Goal: Task Accomplishment & Management: Complete application form

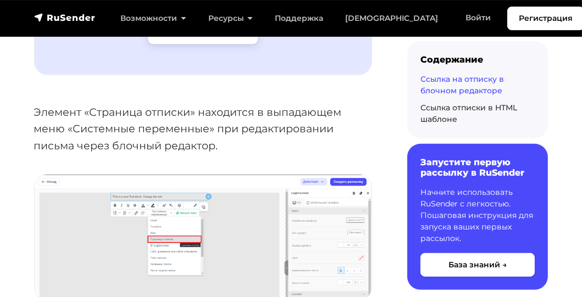
scroll to position [824, 0]
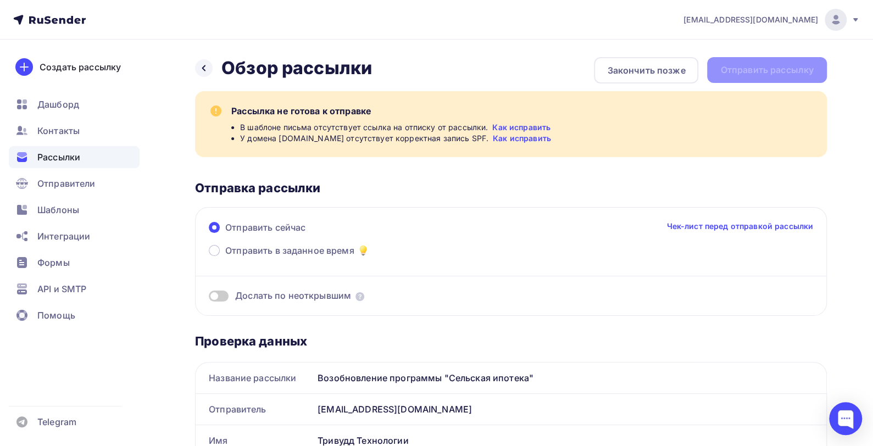
click at [507, 139] on link "Как исправить" at bounding box center [522, 138] width 58 height 11
click at [202, 69] on icon at bounding box center [203, 68] width 9 height 9
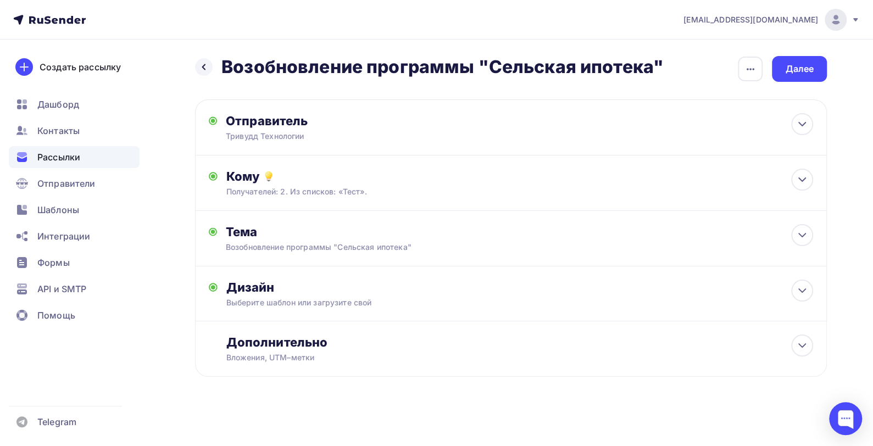
scroll to position [3, 0]
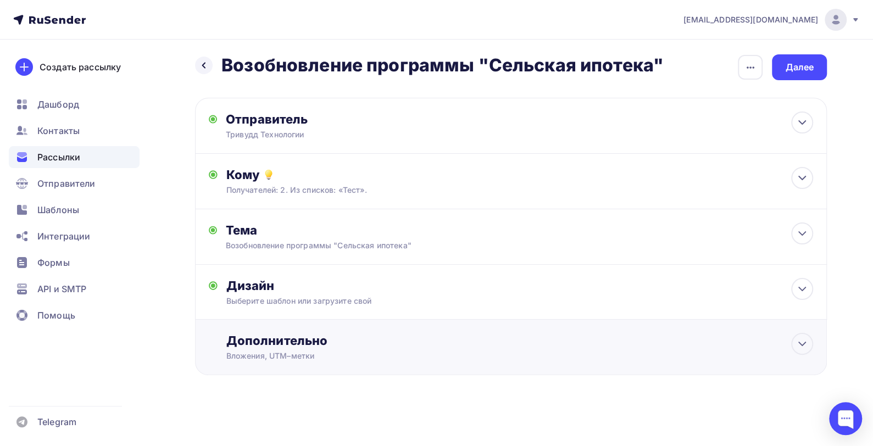
click at [404, 345] on div "Дополнительно" at bounding box center [519, 340] width 587 height 15
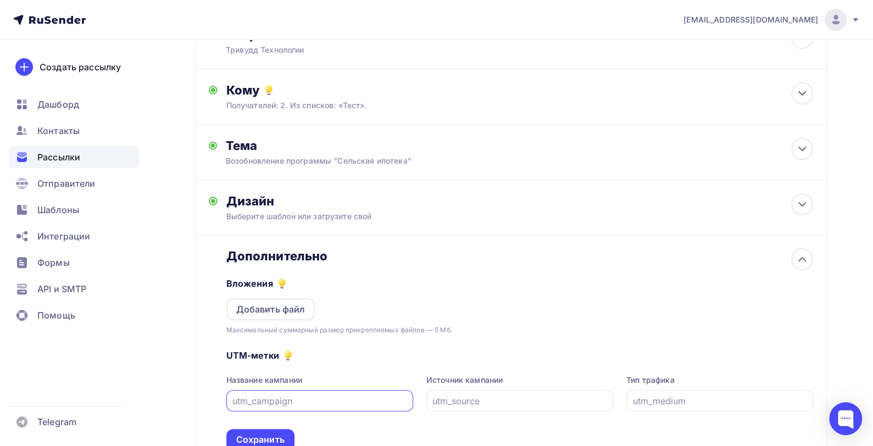
scroll to position [85, 0]
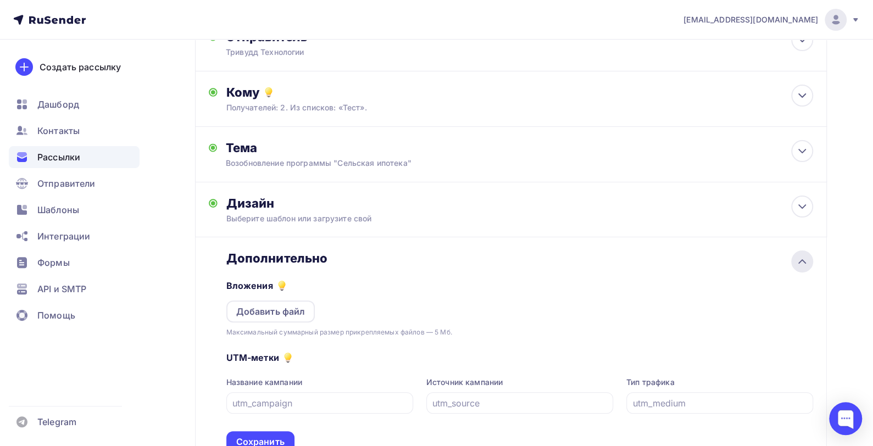
click at [804, 265] on icon at bounding box center [802, 261] width 13 height 13
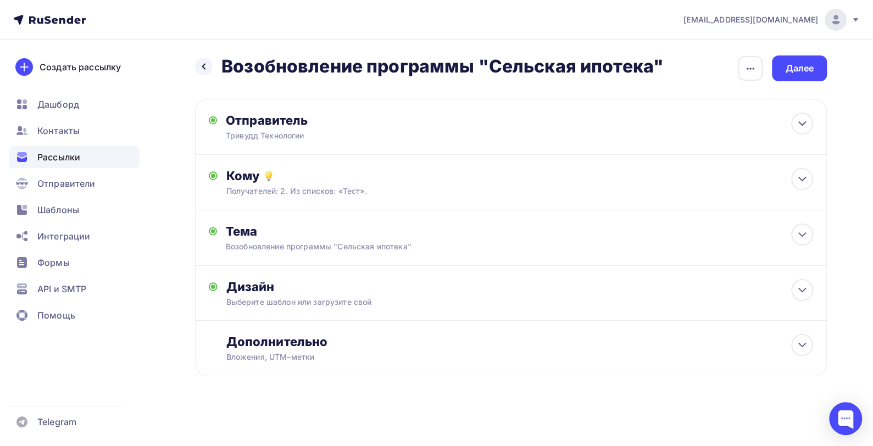
scroll to position [0, 0]
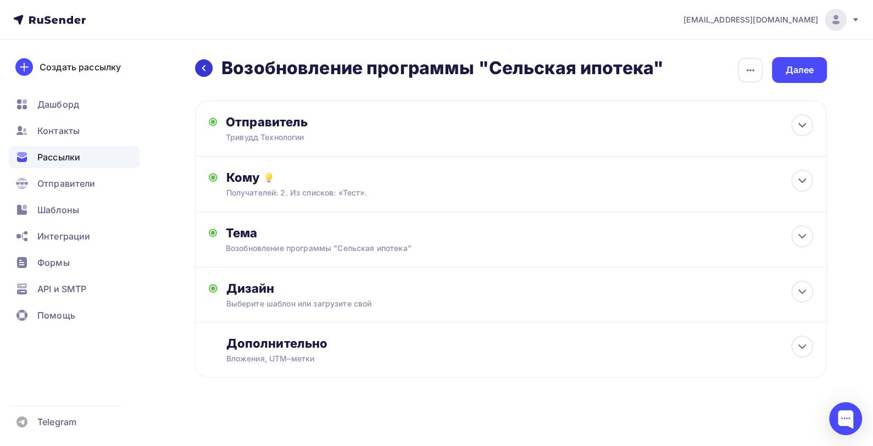
click at [208, 69] on div at bounding box center [204, 68] width 18 height 18
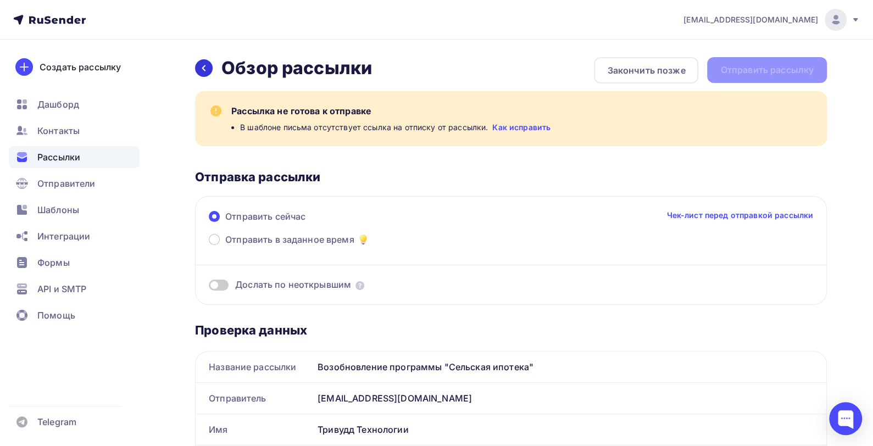
click at [206, 67] on icon at bounding box center [203, 68] width 9 height 9
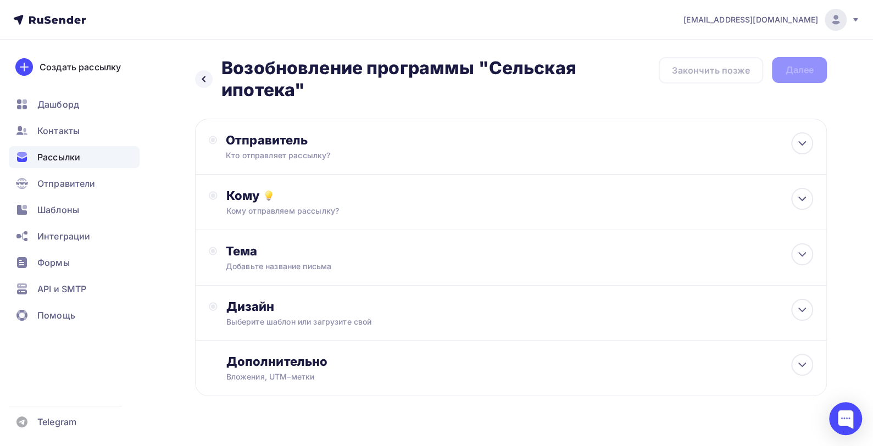
click at [206, 67] on div "Назад Возобновление программы "Сельская ипотека" Возобновление программы "Сельс…" at bounding box center [427, 79] width 464 height 44
click at [206, 76] on icon at bounding box center [203, 79] width 9 height 9
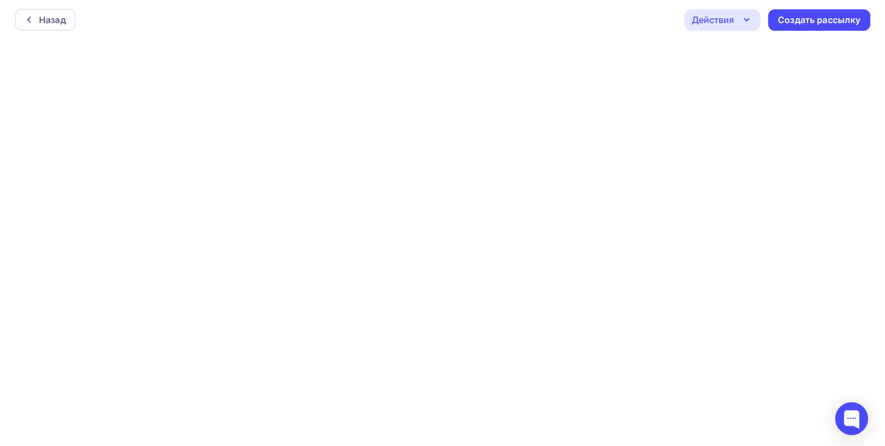
scroll to position [3, 0]
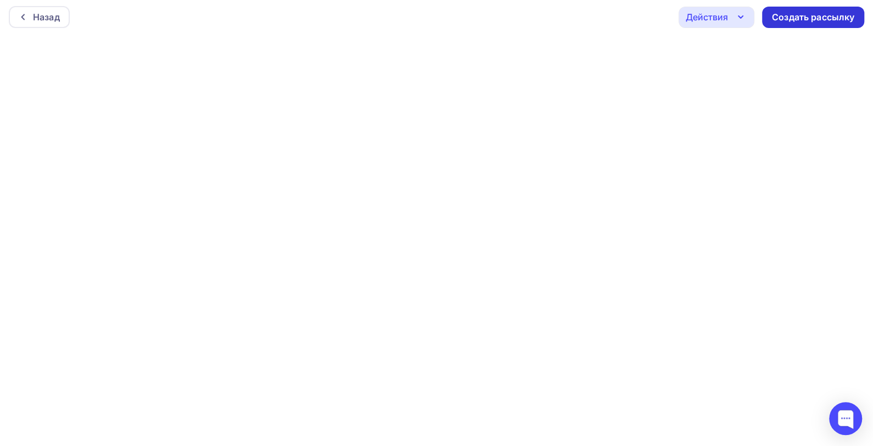
click at [788, 18] on div "Создать рассылку" at bounding box center [813, 17] width 82 height 13
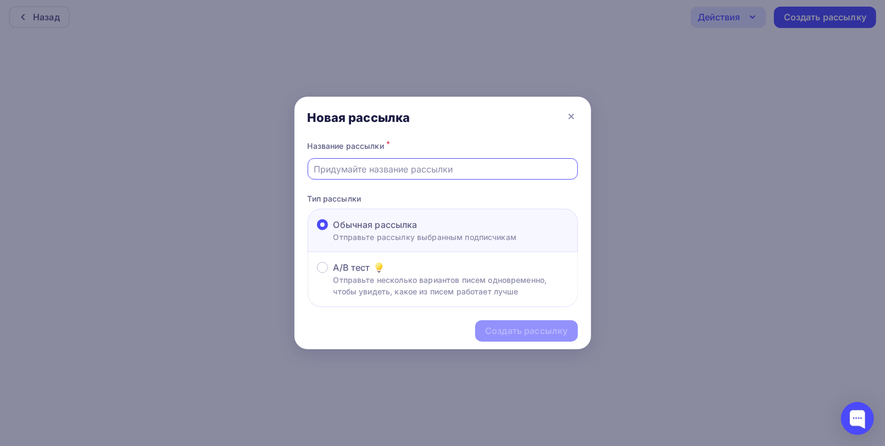
click at [463, 168] on input "text" at bounding box center [443, 169] width 258 height 13
type input "Возобновление программы "Сельская ипотека""
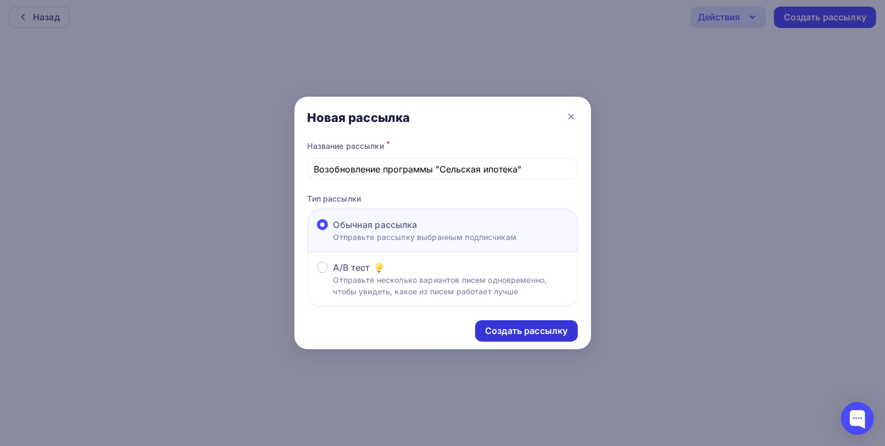
click at [541, 332] on div "Создать рассылку" at bounding box center [526, 331] width 82 height 13
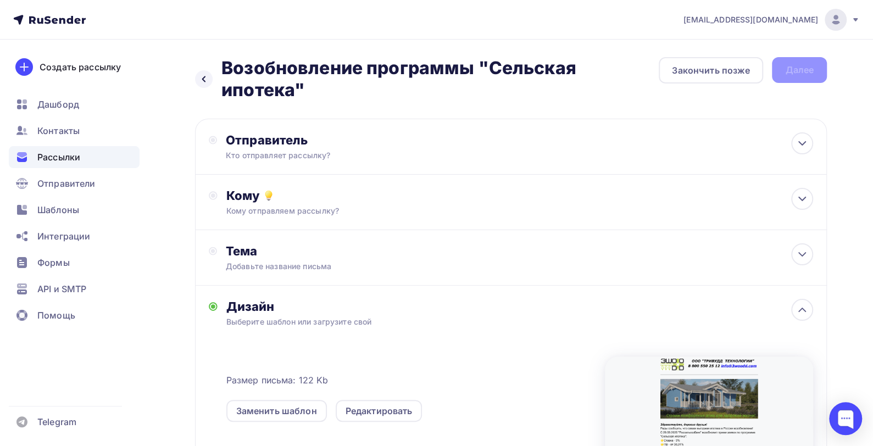
click at [806, 73] on div "Назад Возобновление программы "Сельская ипотека" Возобновление программы "Сельс…" at bounding box center [511, 79] width 632 height 44
click at [319, 144] on div "Отправитель" at bounding box center [345, 139] width 238 height 15
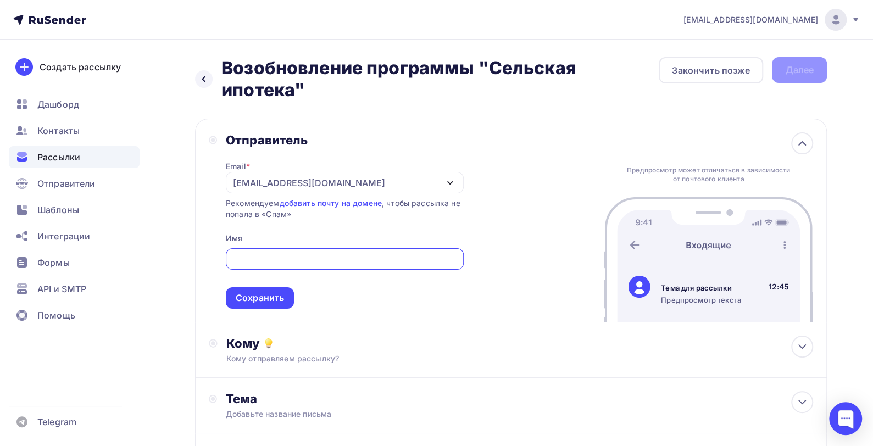
click at [268, 261] on input "text" at bounding box center [344, 259] width 225 height 13
type input "Тривудд Технологии"
click at [319, 355] on div "Кому отправляем рассылку?" at bounding box center [490, 358] width 529 height 11
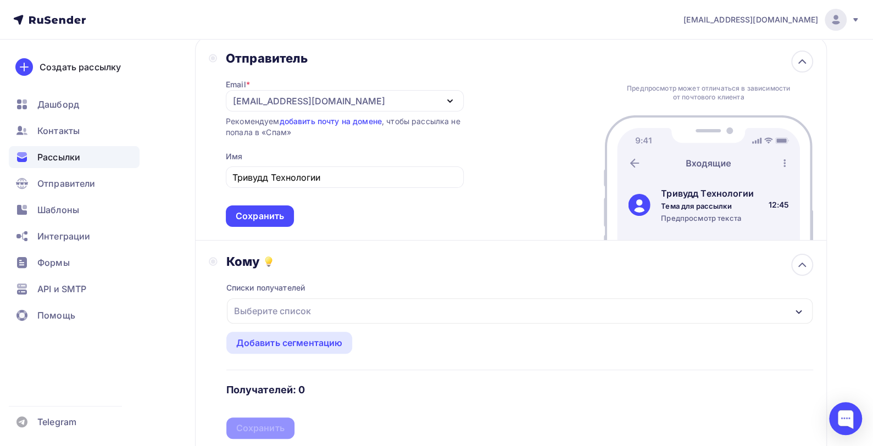
scroll to position [82, 0]
click at [798, 312] on icon "button" at bounding box center [799, 311] width 6 height 4
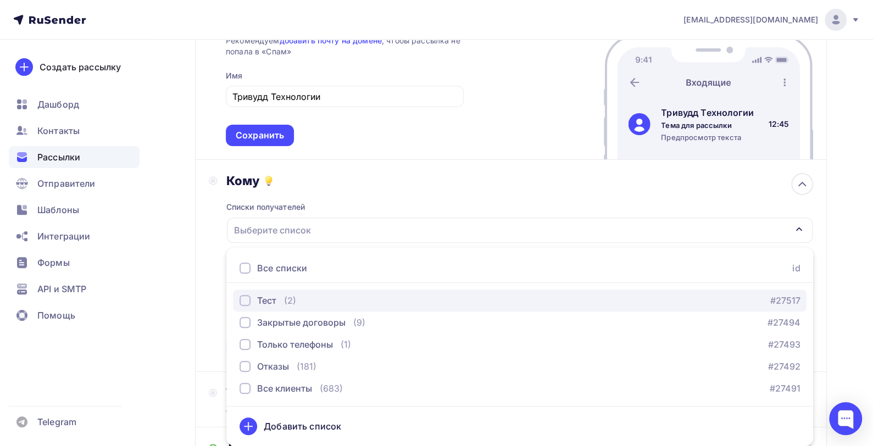
click at [240, 301] on div "button" at bounding box center [245, 300] width 11 height 11
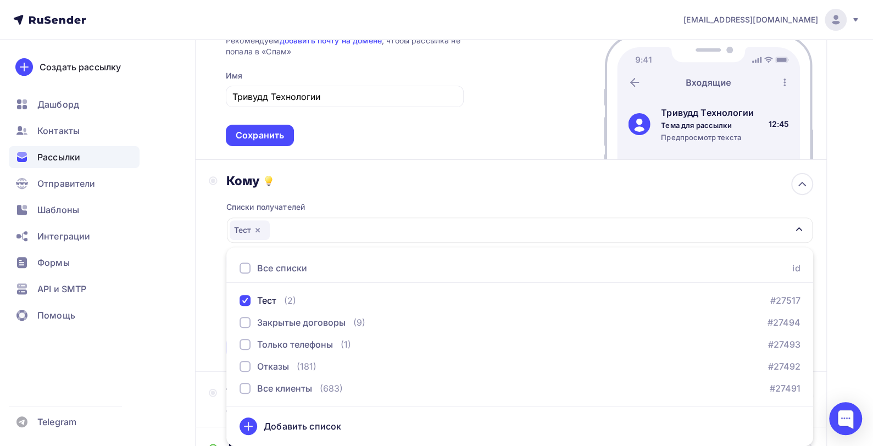
click at [821, 254] on div "Кому Списки получателей Тест Все списки id Тест (2) #27517 Закрытые договоры (9…" at bounding box center [511, 266] width 632 height 212
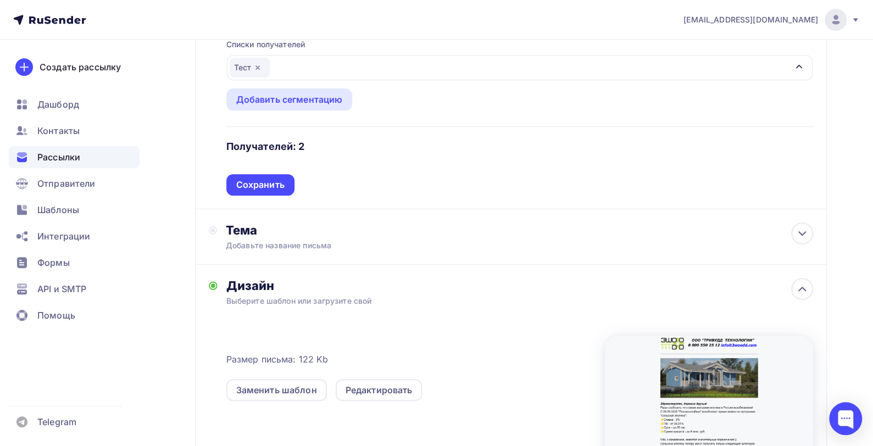
scroll to position [327, 0]
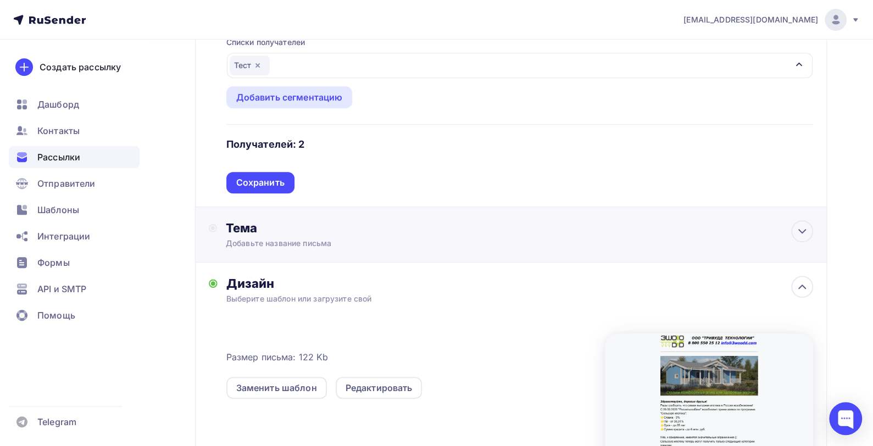
click at [545, 242] on div "Тема Добавьте название письма Тема * Рекомендуем использовать не более 150 симв…" at bounding box center [511, 234] width 632 height 55
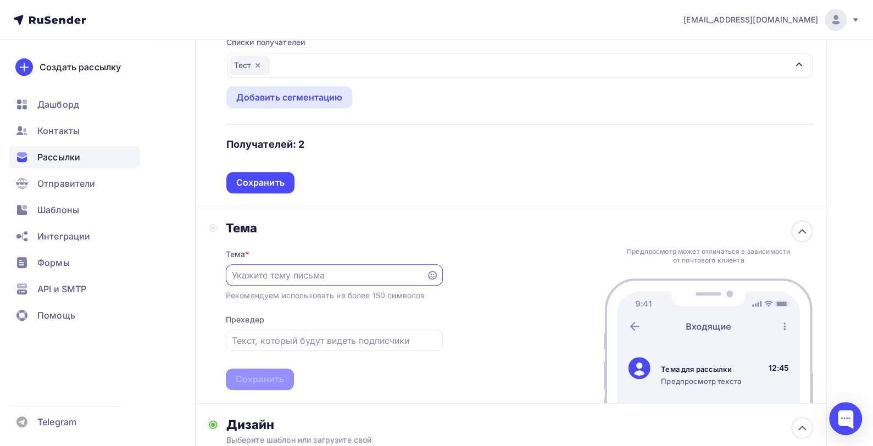
scroll to position [0, 0]
click at [398, 273] on input "text" at bounding box center [326, 275] width 188 height 13
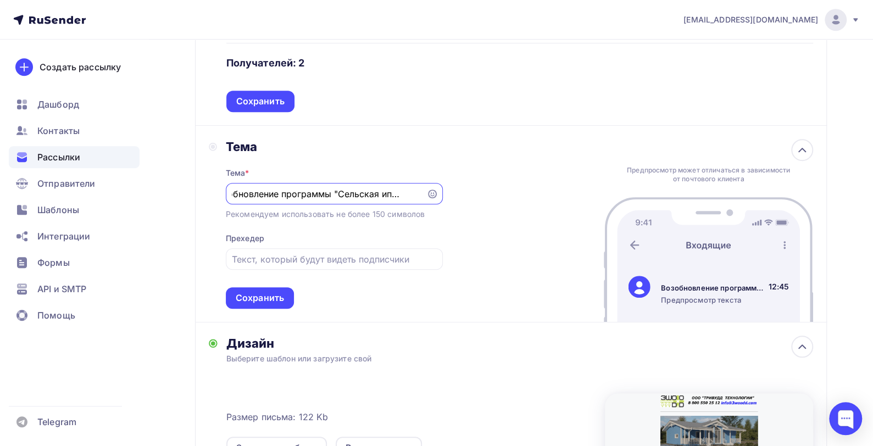
scroll to position [410, 0]
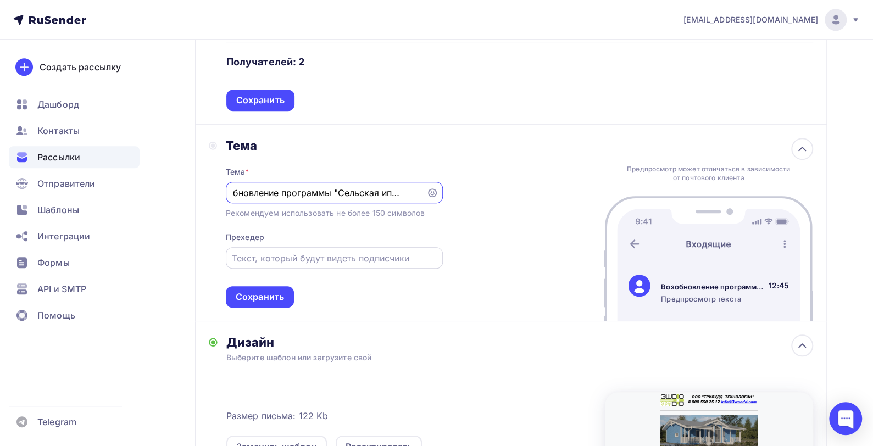
type input "Возобновление программы "Сельская ипотека""
click at [396, 256] on input "text" at bounding box center [334, 258] width 204 height 13
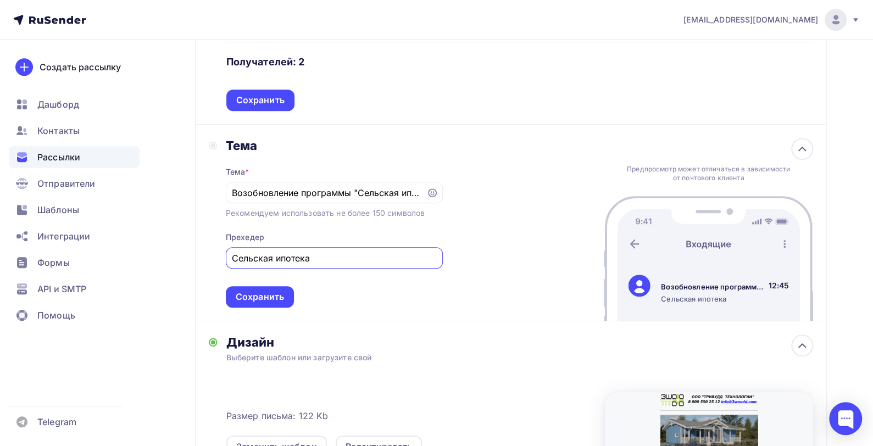
type input "Сельская ипотека"
click at [552, 272] on div "Тема Тема * Возобновление программы "Сельская ипотека" Рекомендуем использовать…" at bounding box center [511, 223] width 632 height 197
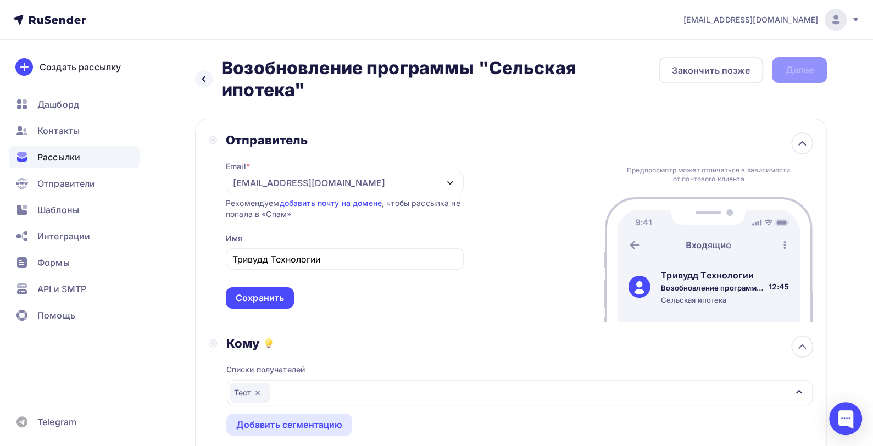
click at [808, 74] on div "Назад Возобновление программы "Сельская ипотека" Возобновление программы "Сельс…" at bounding box center [511, 79] width 632 height 44
click at [451, 182] on icon "button" at bounding box center [449, 182] width 13 height 13
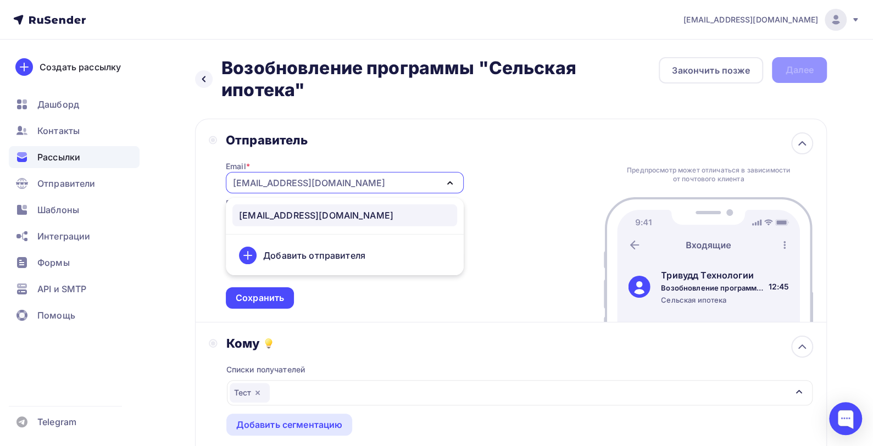
click at [382, 218] on div "[EMAIL_ADDRESS][DOMAIN_NAME]" at bounding box center [345, 215] width 212 height 13
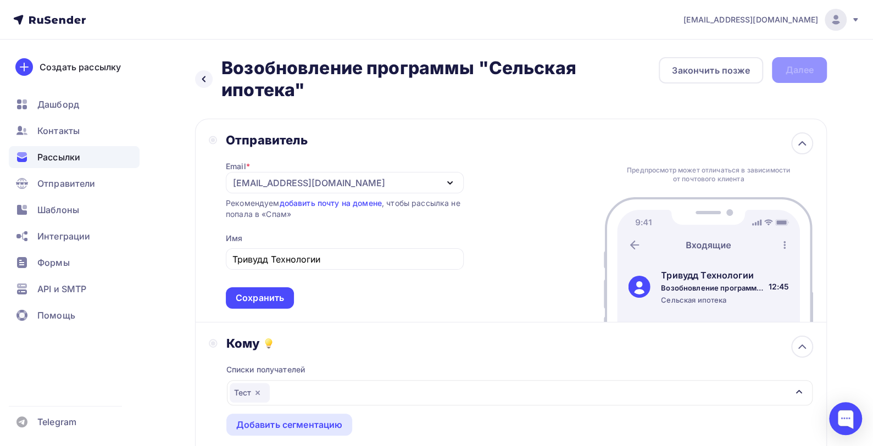
click at [336, 180] on div "[EMAIL_ADDRESS][DOMAIN_NAME]" at bounding box center [345, 182] width 238 height 21
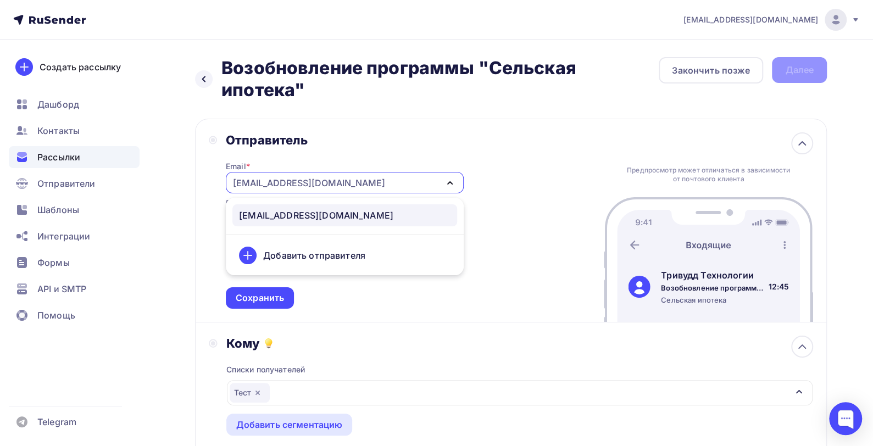
click at [241, 216] on div "[EMAIL_ADDRESS][DOMAIN_NAME]" at bounding box center [316, 215] width 154 height 13
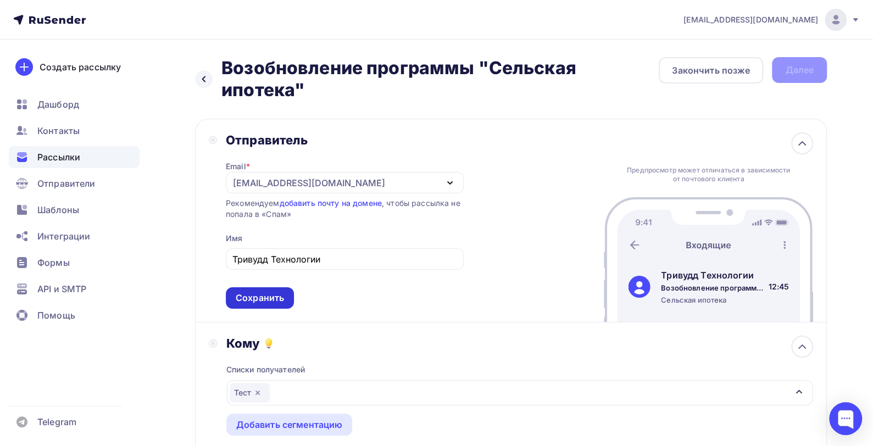
click at [270, 302] on div "Сохранить" at bounding box center [260, 298] width 48 height 13
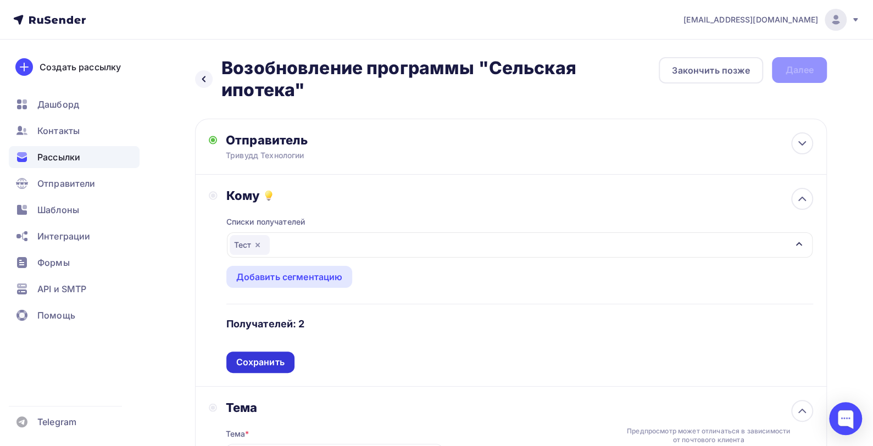
click at [252, 363] on div "Сохранить" at bounding box center [260, 362] width 48 height 13
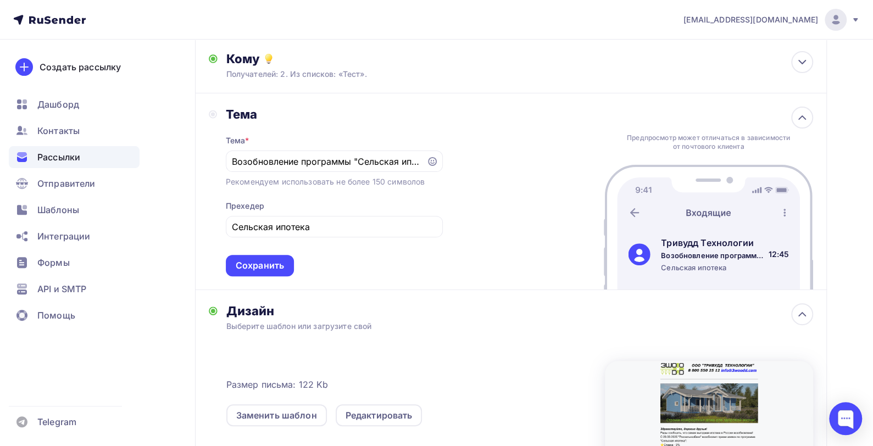
scroll to position [165, 0]
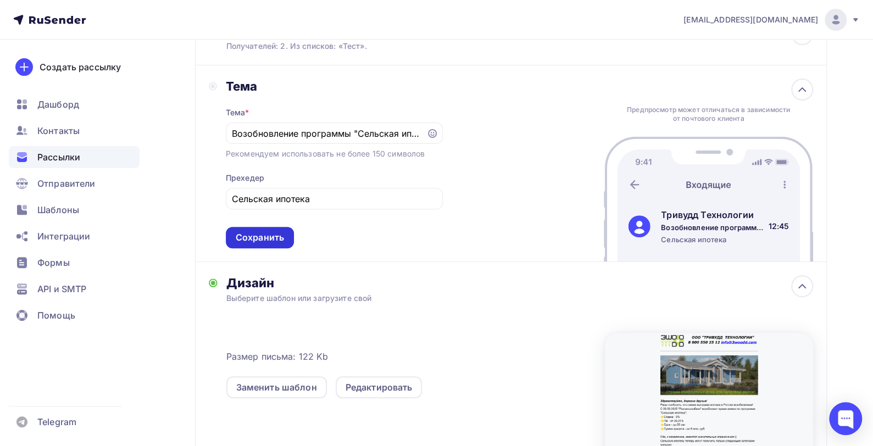
click at [257, 239] on div "Сохранить" at bounding box center [260, 237] width 48 height 13
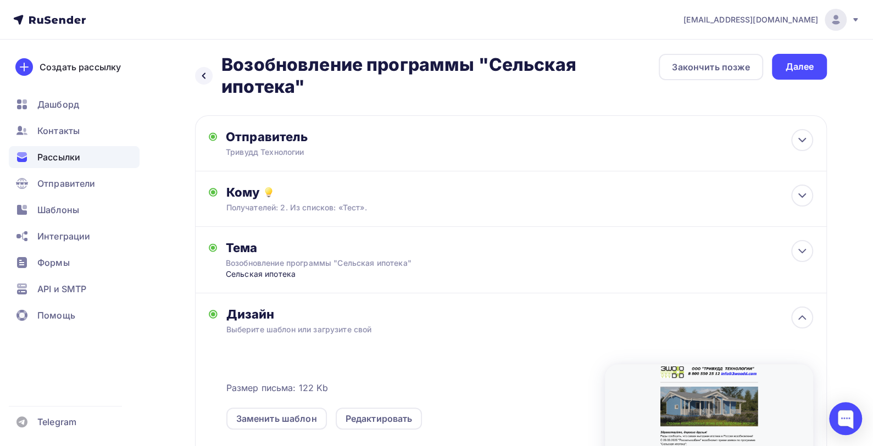
scroll to position [0, 0]
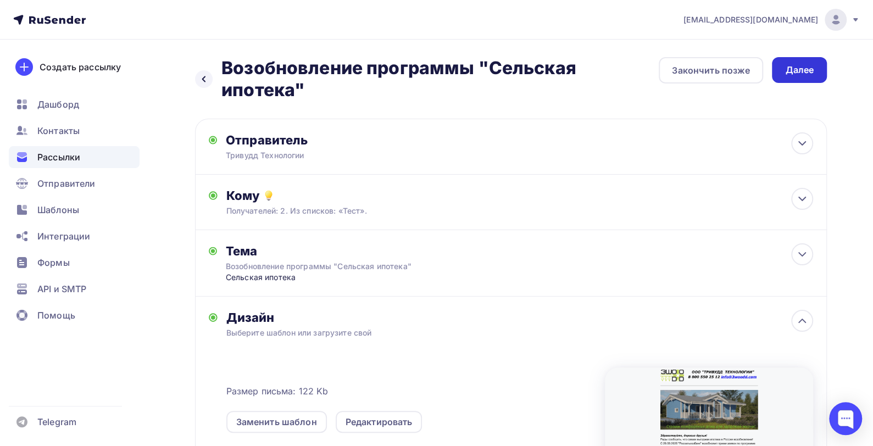
click at [803, 72] on div "Далее" at bounding box center [799, 70] width 29 height 13
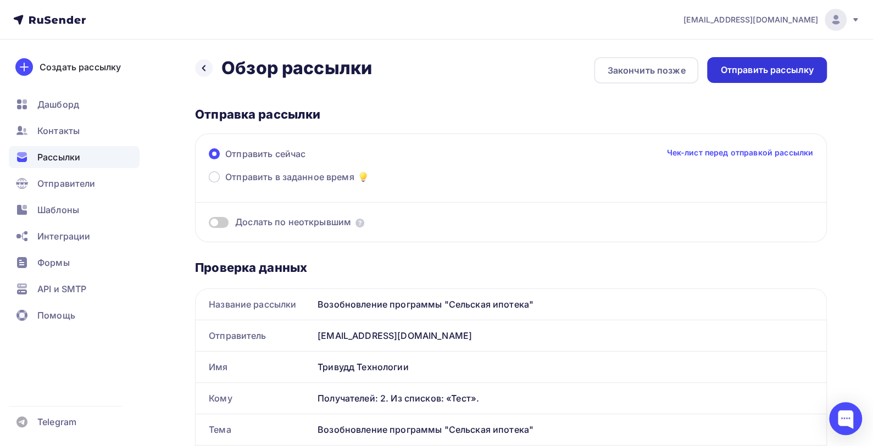
click at [759, 69] on div "Отправить рассылку" at bounding box center [766, 70] width 93 height 13
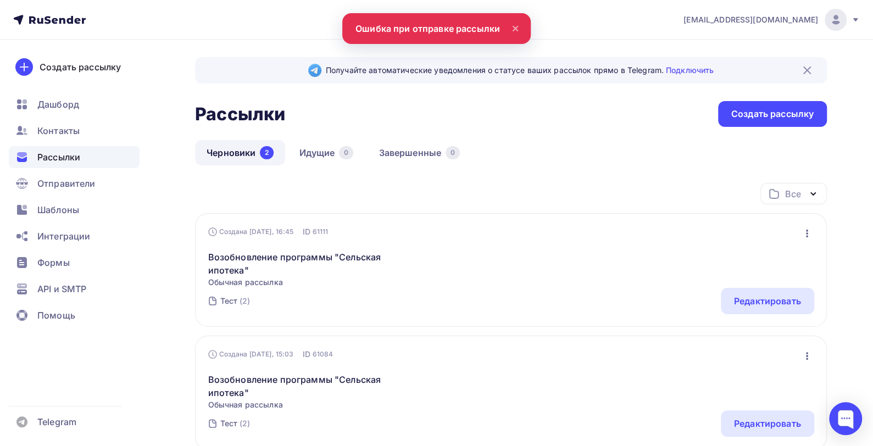
click at [402, 25] on nav "[EMAIL_ADDRESS][DOMAIN_NAME] Аккаунт Тарифы Выйти Создать рассылку [GEOGRAPHIC_…" at bounding box center [436, 20] width 873 height 40
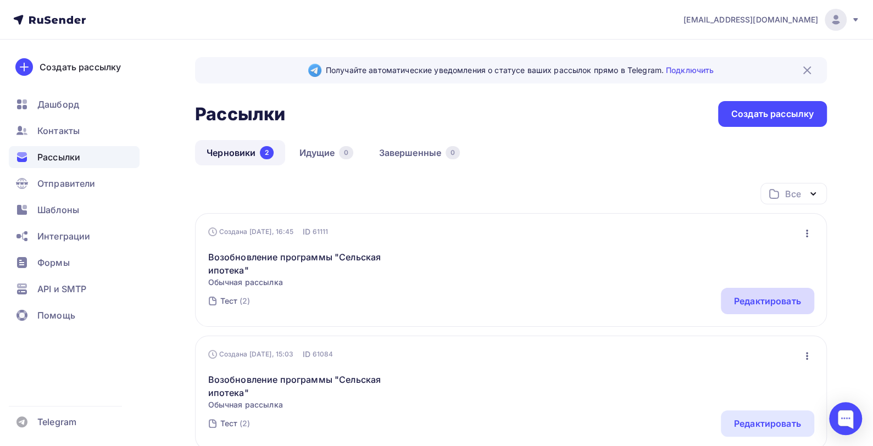
click at [785, 302] on div "Редактировать" at bounding box center [767, 301] width 67 height 13
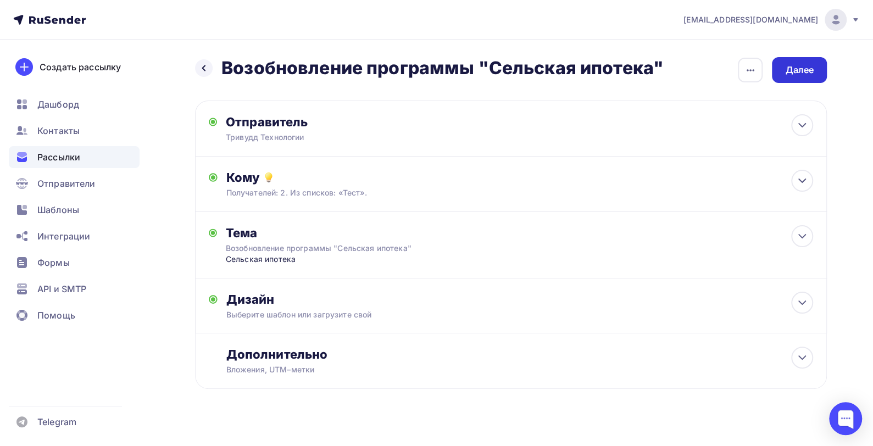
click at [802, 67] on div "Далее" at bounding box center [799, 70] width 29 height 13
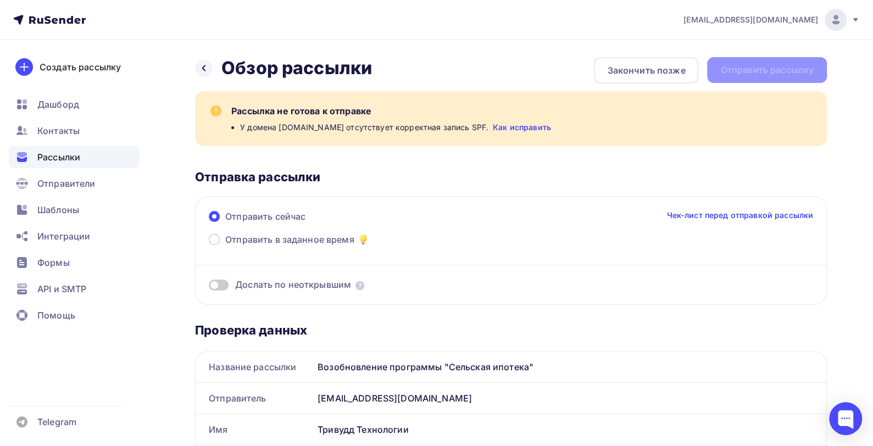
click at [509, 127] on link "Как исправить" at bounding box center [522, 127] width 58 height 11
drag, startPoint x: 240, startPoint y: 126, endPoint x: 464, endPoint y: 126, distance: 224.2
click at [464, 126] on span "У домена [DOMAIN_NAME] отсутствует корректная запись SPF." at bounding box center [364, 127] width 248 height 11
copy span "У домена [DOMAIN_NAME] отсутствует корректная запись SP"
click at [497, 127] on link "Как исправить" at bounding box center [522, 127] width 58 height 11
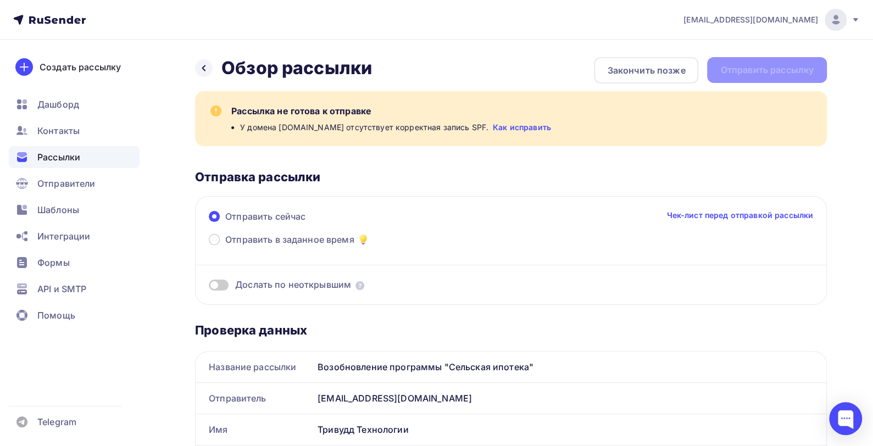
click at [491, 151] on div "Рассылка не готова к отправке У домена [DOMAIN_NAME] отсутствует корректная зап…" at bounding box center [511, 198] width 632 height 214
click at [358, 285] on icon at bounding box center [360, 285] width 9 height 9
click at [204, 69] on icon at bounding box center [203, 68] width 9 height 9
